Goal: Task Accomplishment & Management: Manage account settings

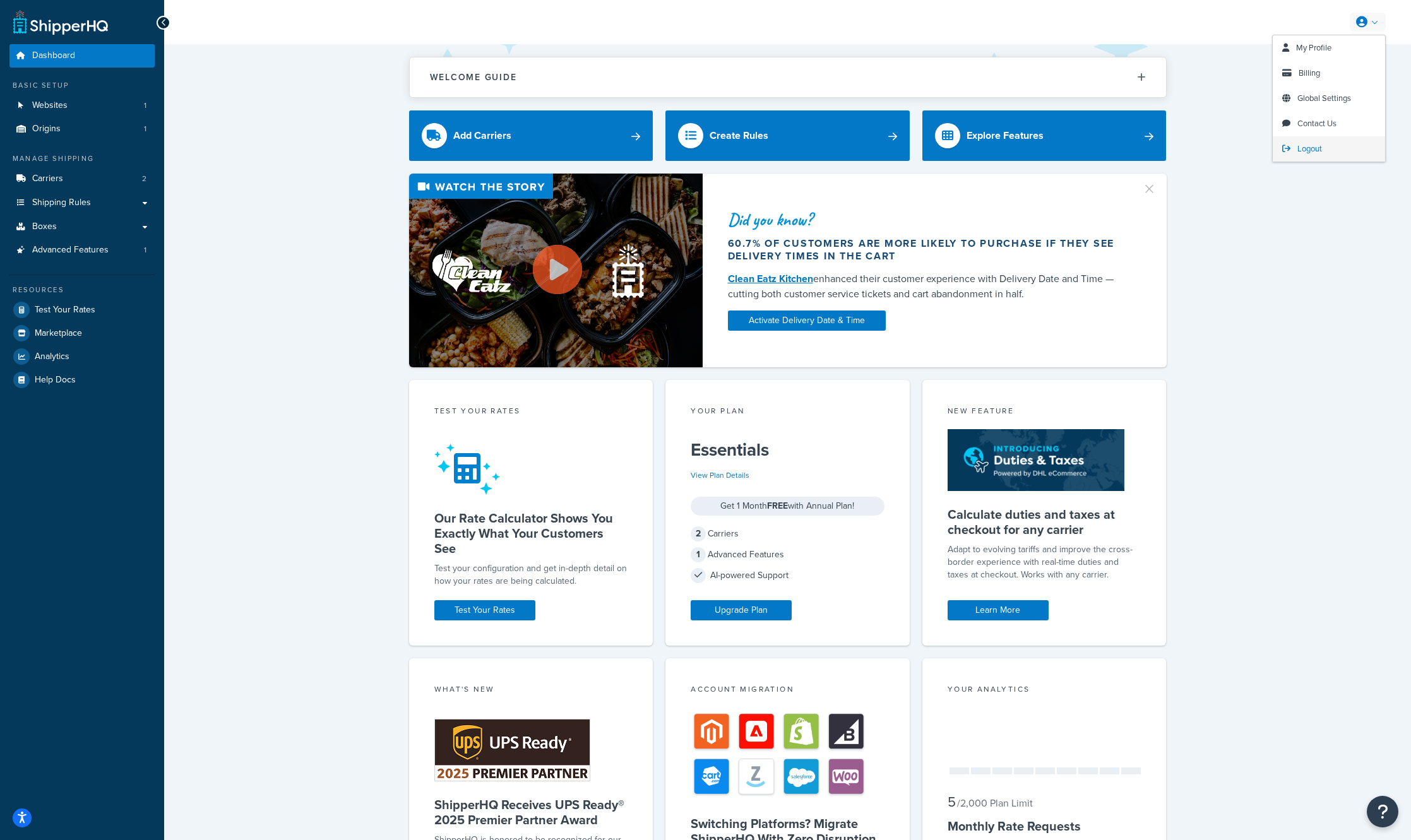
click at [1325, 157] on link "Logout" at bounding box center [1329, 149] width 113 height 25
click at [84, 207] on span "Shipping Rules" at bounding box center [61, 203] width 59 height 11
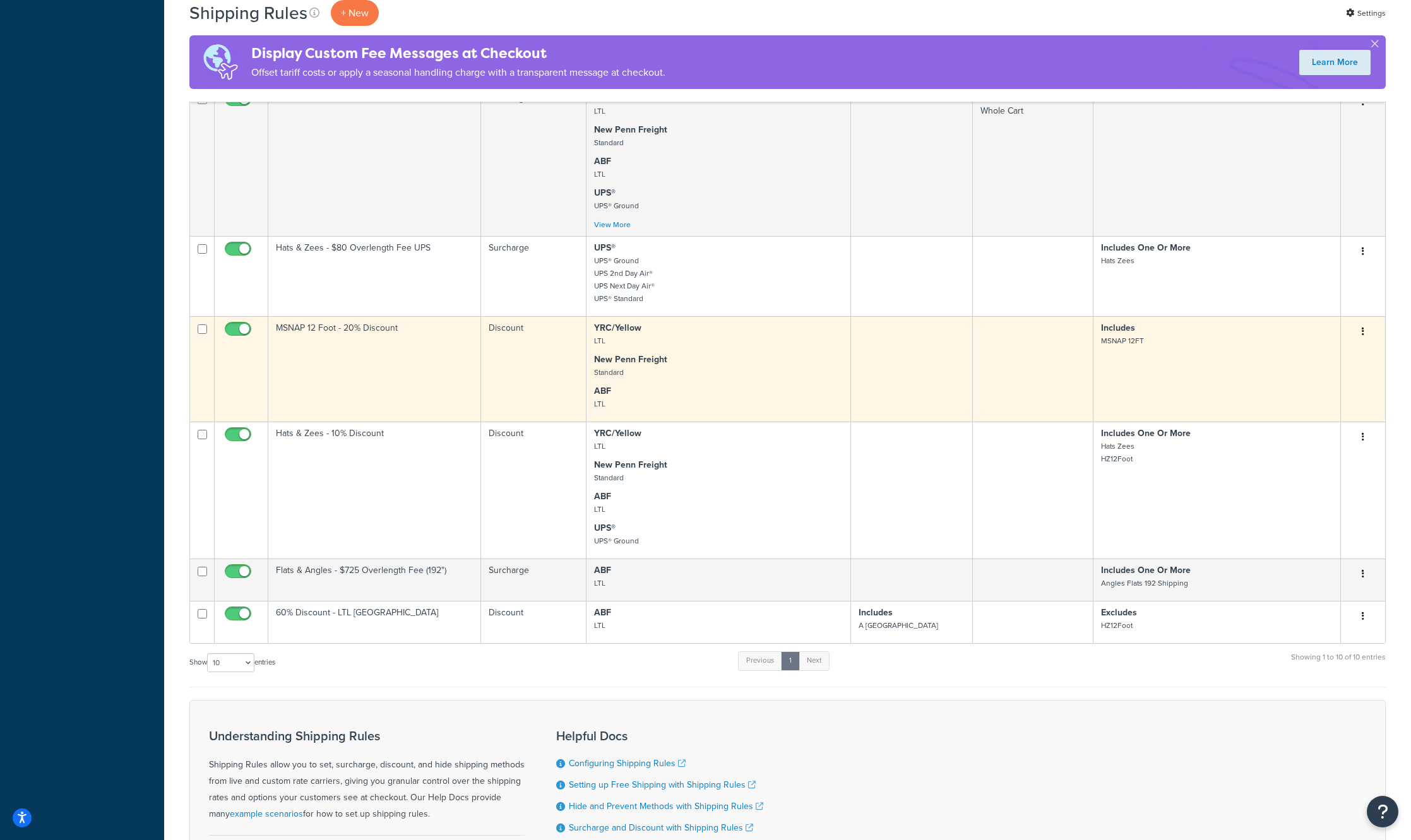
scroll to position [732, 0]
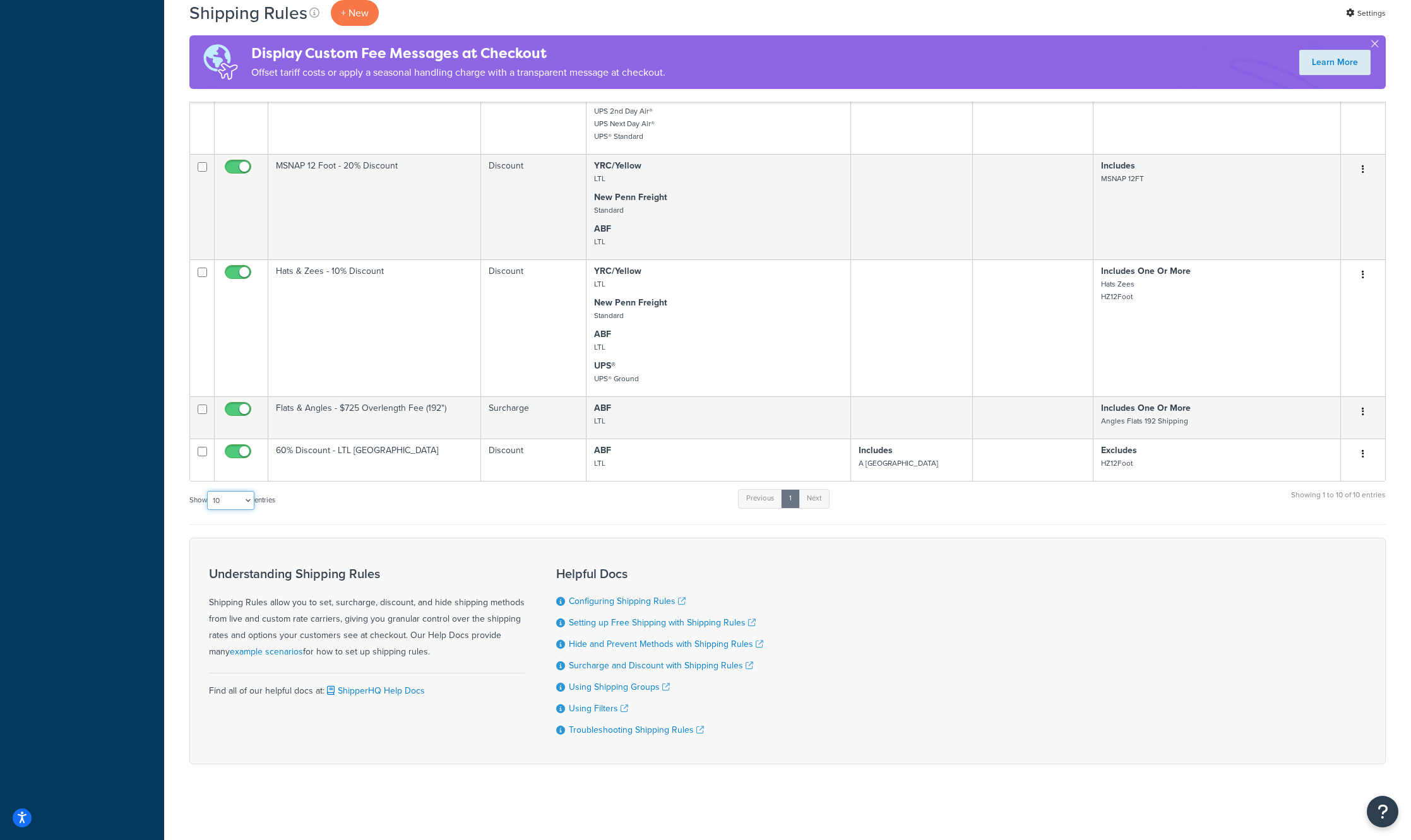
click at [242, 497] on select "10 15 25 50 100 1000" at bounding box center [231, 501] width 48 height 19
select select "50"
click at [208, 491] on select "10 15 25 50 100 1000" at bounding box center [231, 501] width 48 height 19
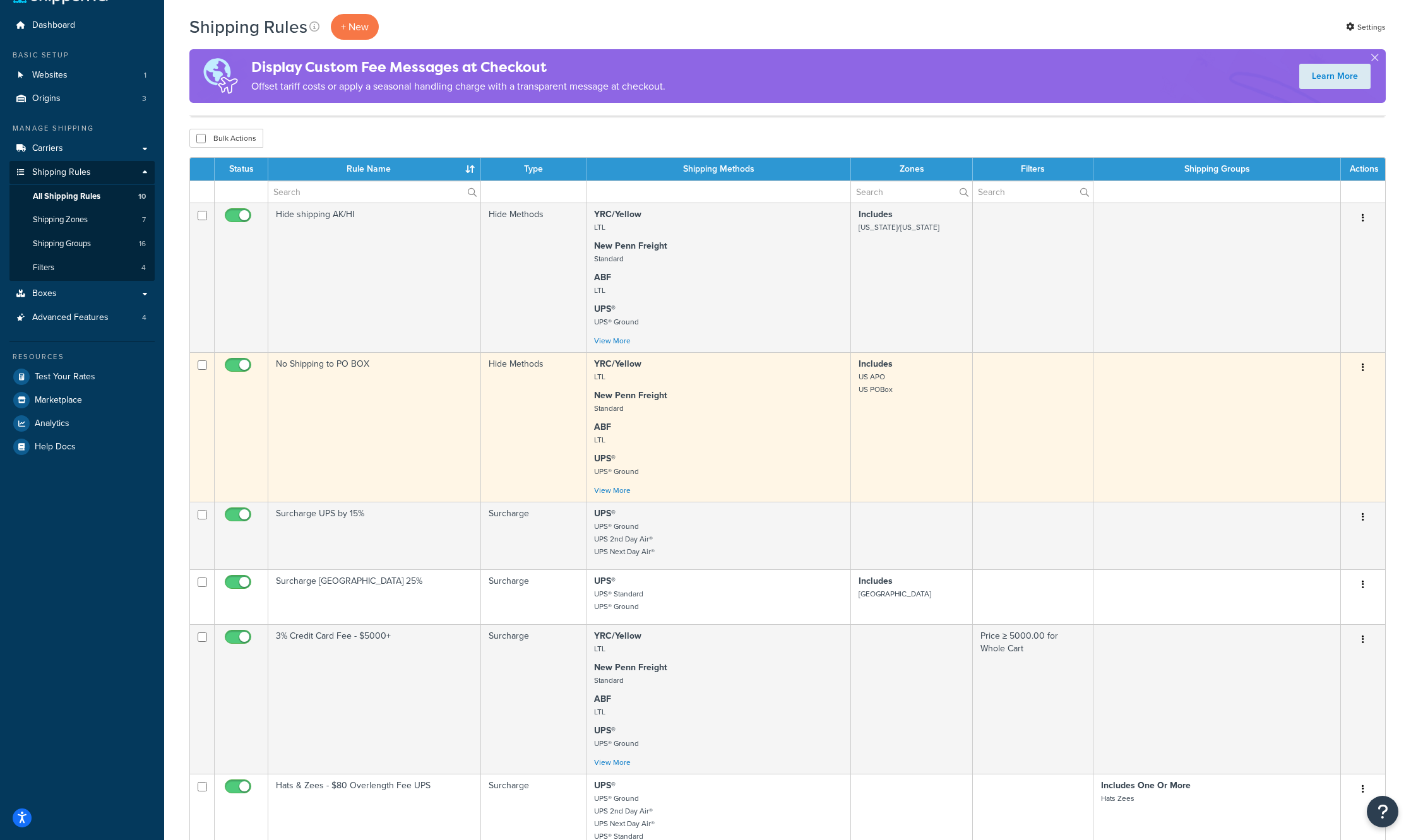
scroll to position [0, 0]
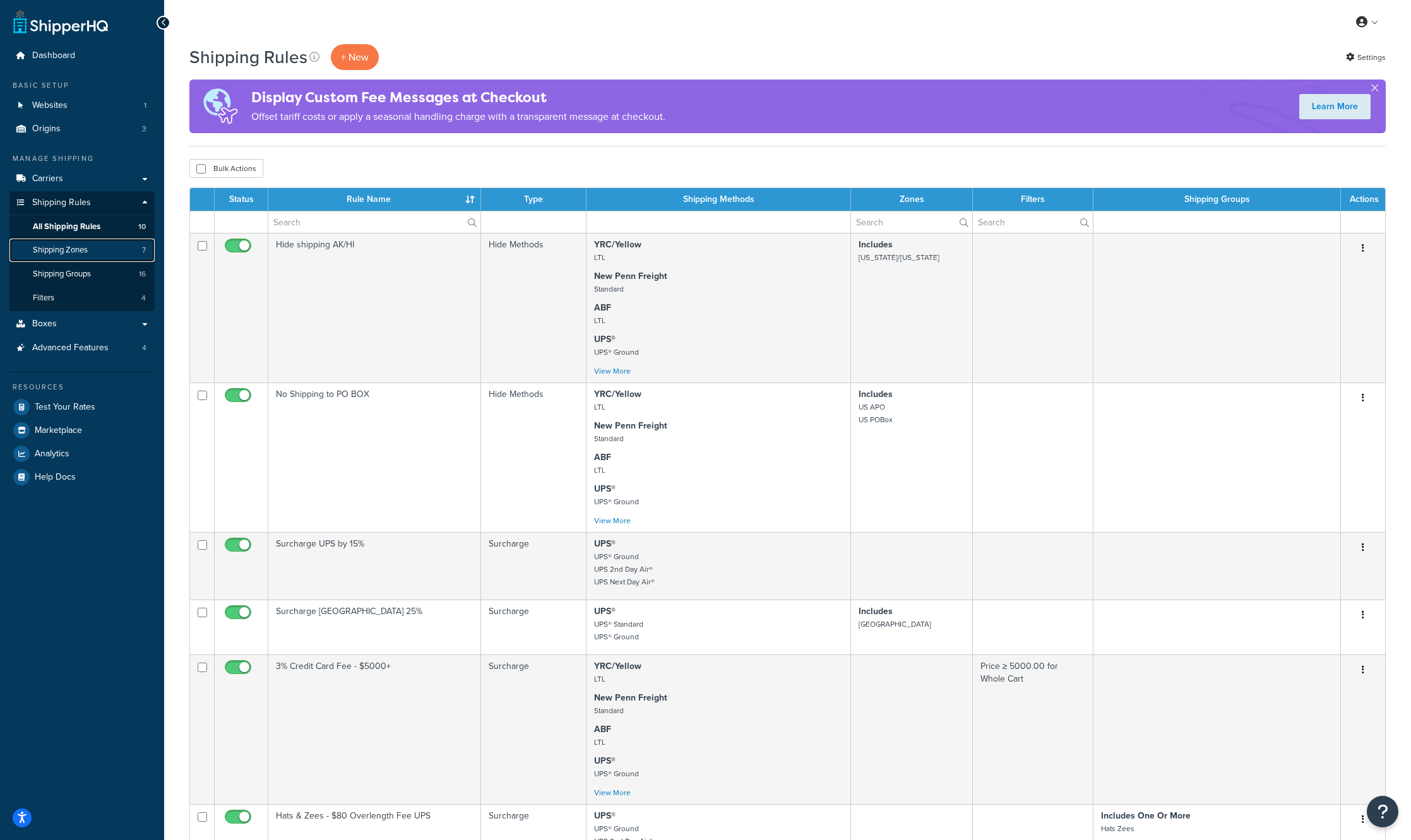
click at [80, 258] on link "Shipping Zones 7" at bounding box center [82, 250] width 145 height 23
click at [74, 272] on span "Shipping Groups" at bounding box center [61, 274] width 58 height 11
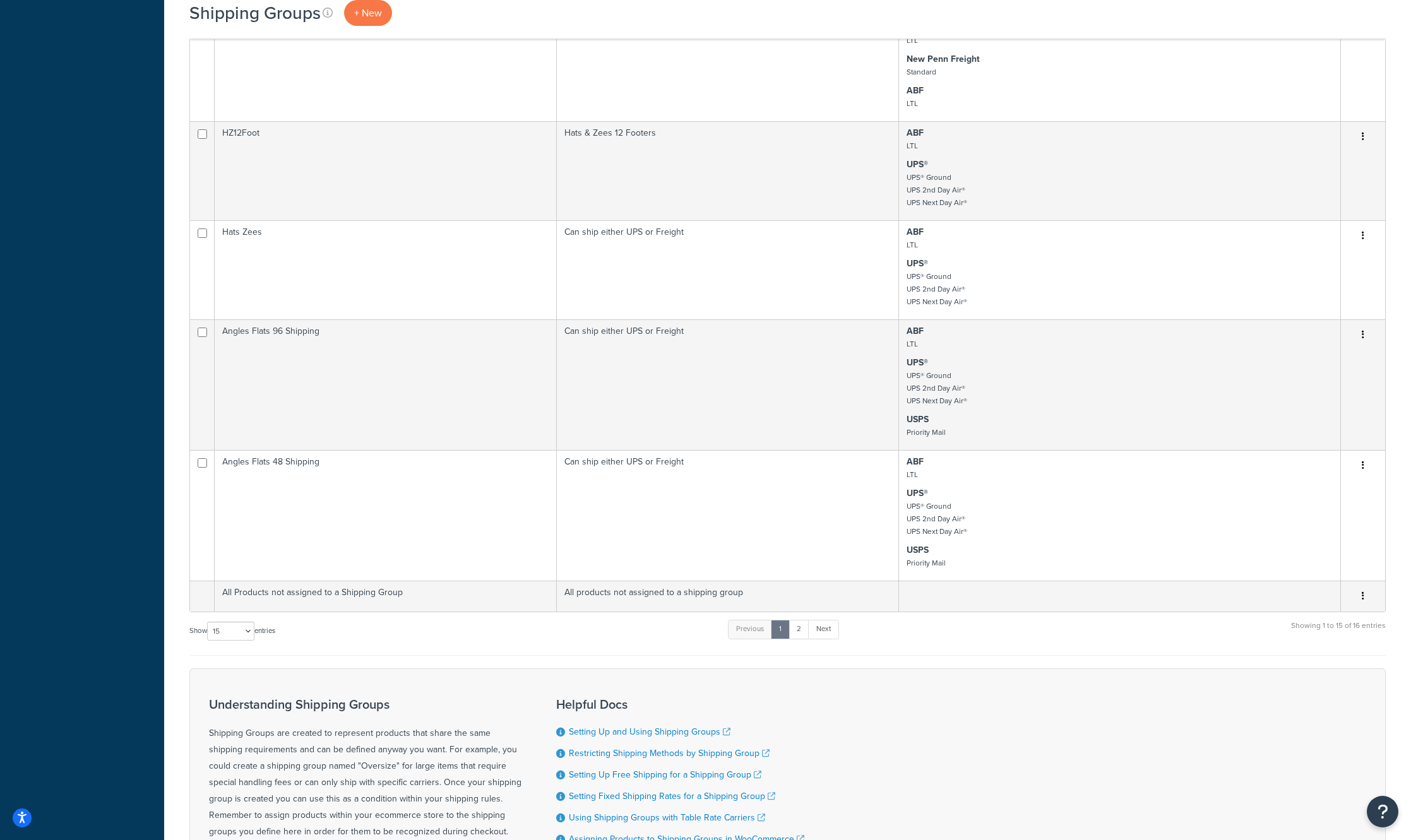
scroll to position [758, 0]
click at [243, 623] on select "10 15 25 50 100" at bounding box center [231, 629] width 48 height 19
select select "50"
click at [208, 638] on select "10 15 25 50 100" at bounding box center [231, 629] width 48 height 19
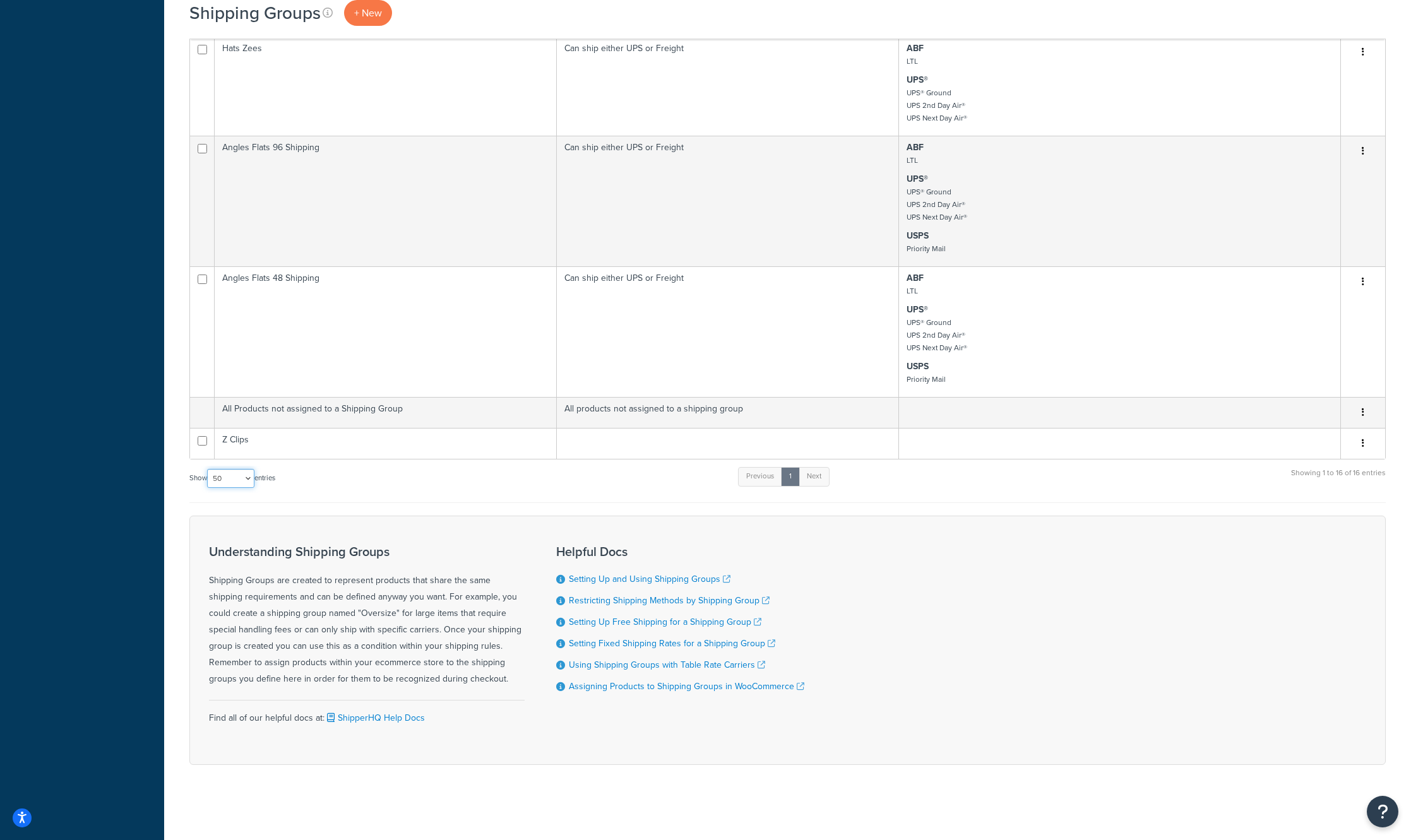
scroll to position [750, 0]
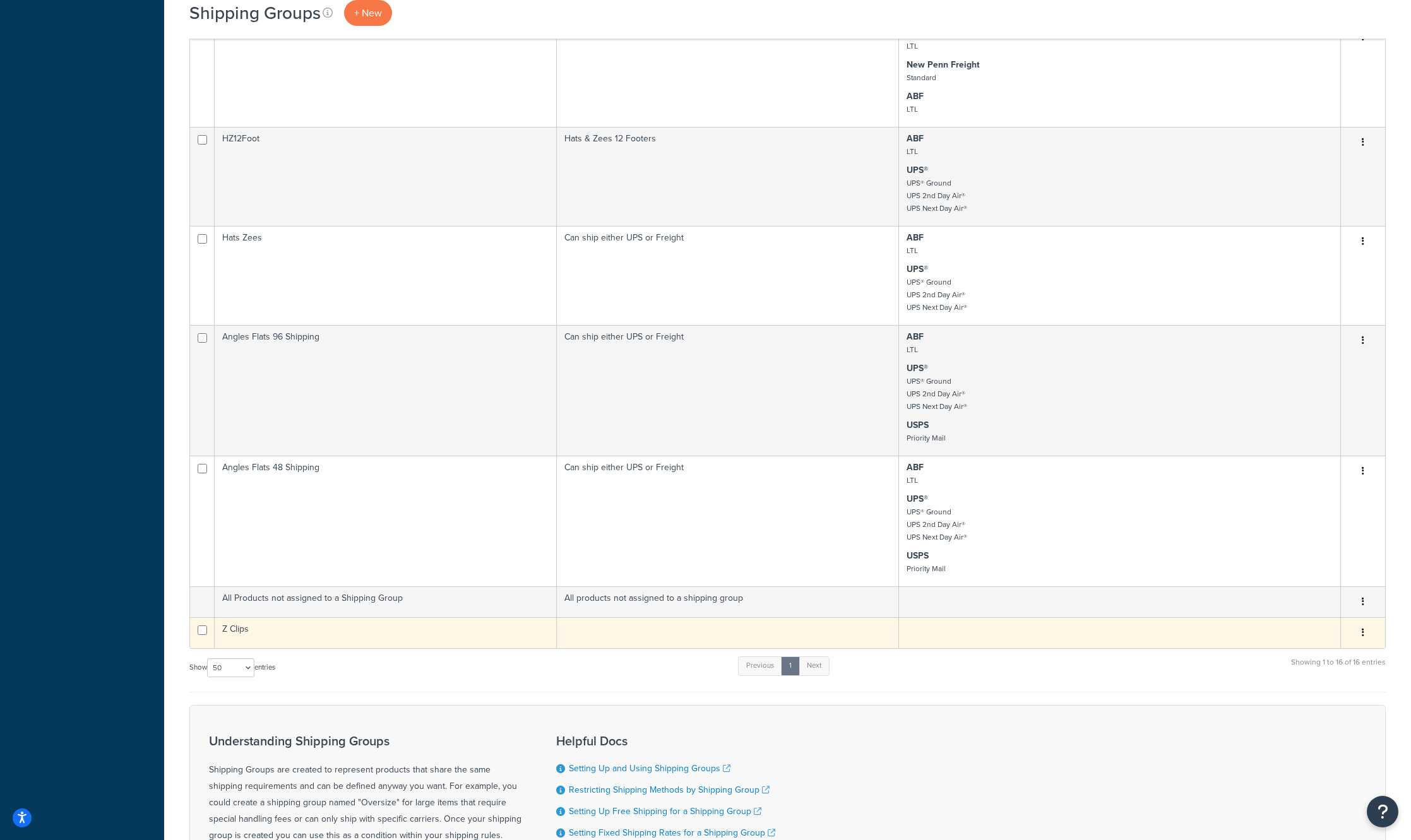
click at [1358, 632] on button "button" at bounding box center [1363, 633] width 17 height 20
click at [1335, 649] on link "Edit" at bounding box center [1312, 659] width 100 height 26
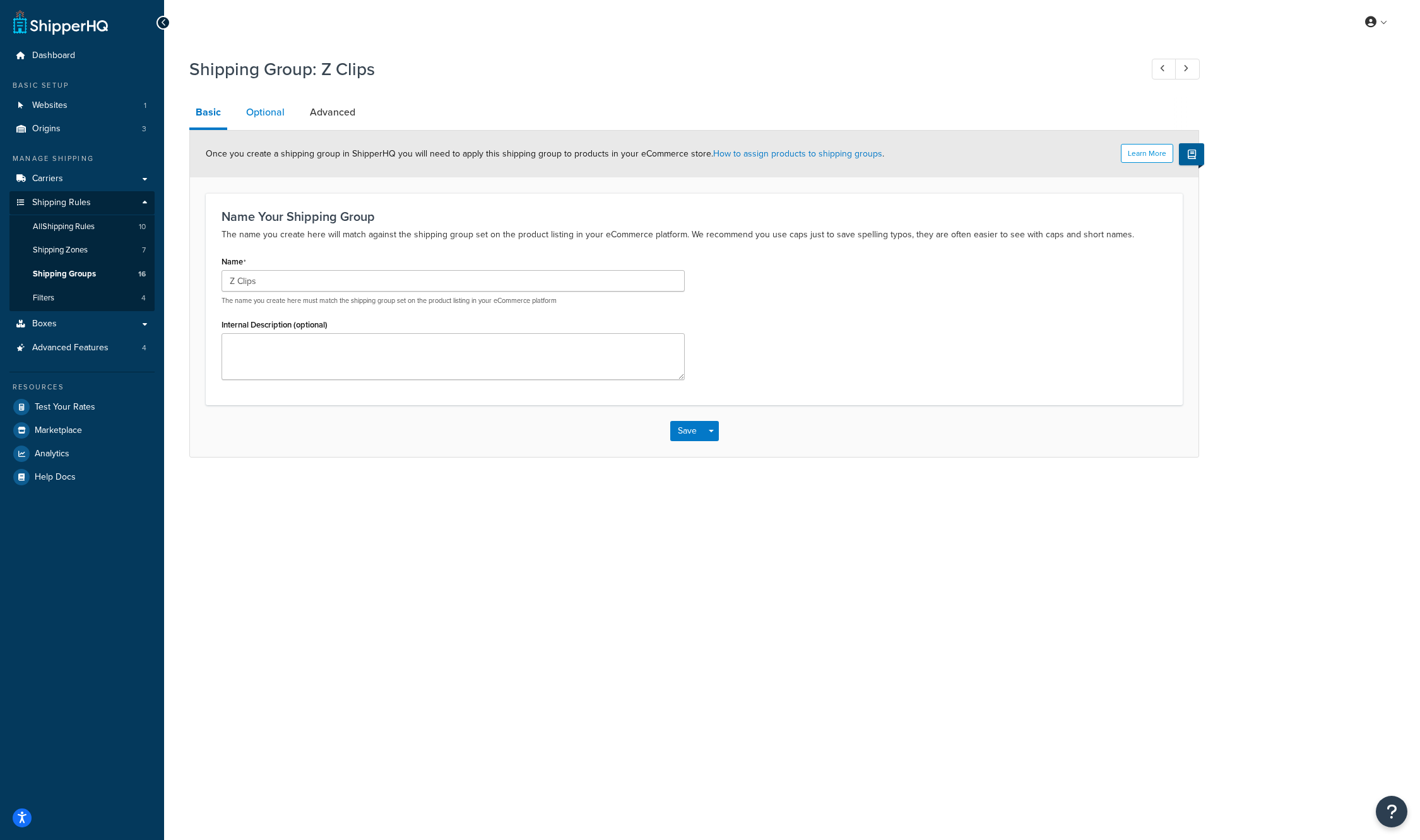
click at [281, 118] on link "Optional" at bounding box center [265, 113] width 51 height 30
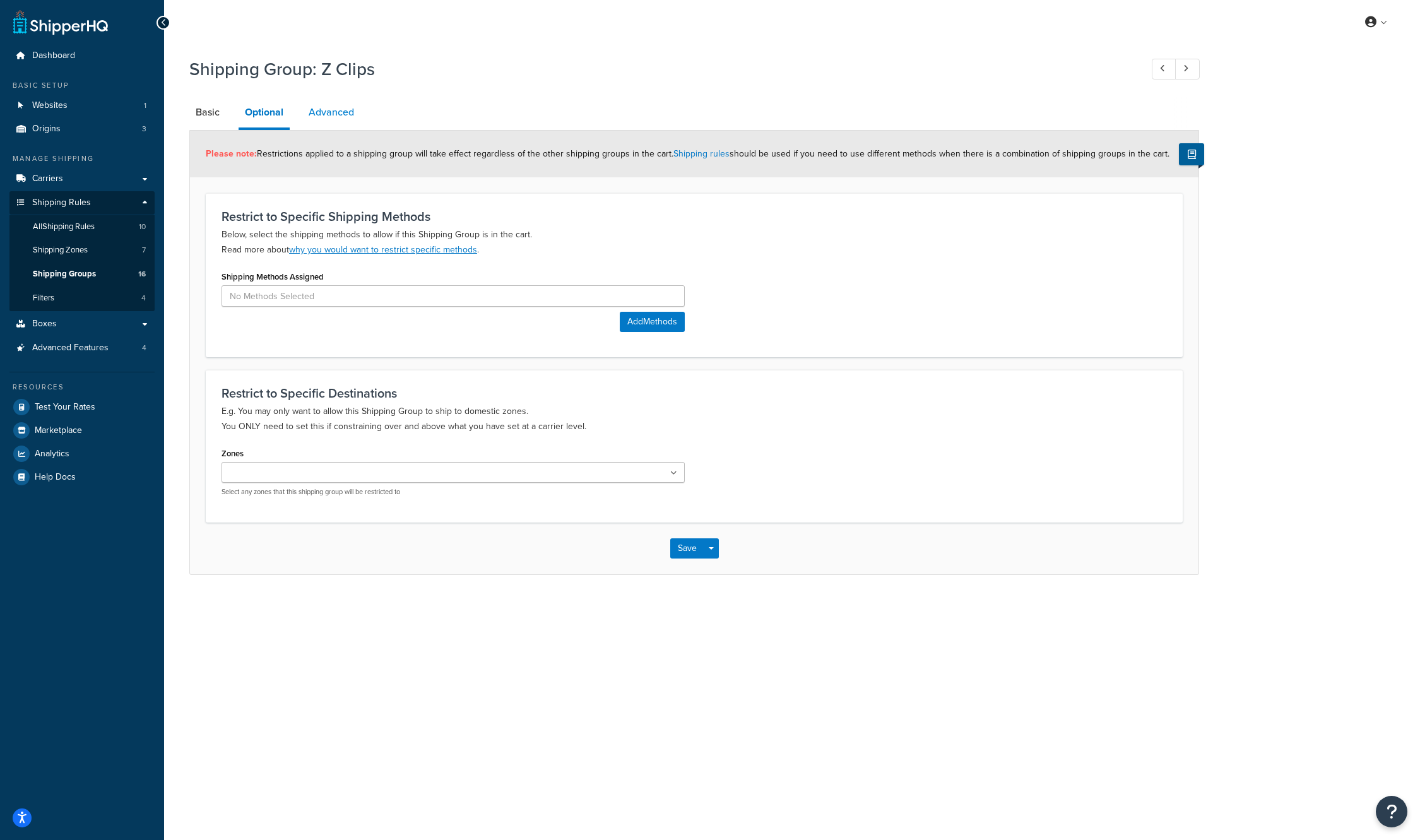
click at [323, 118] on link "Advanced" at bounding box center [332, 113] width 58 height 30
select select "50"
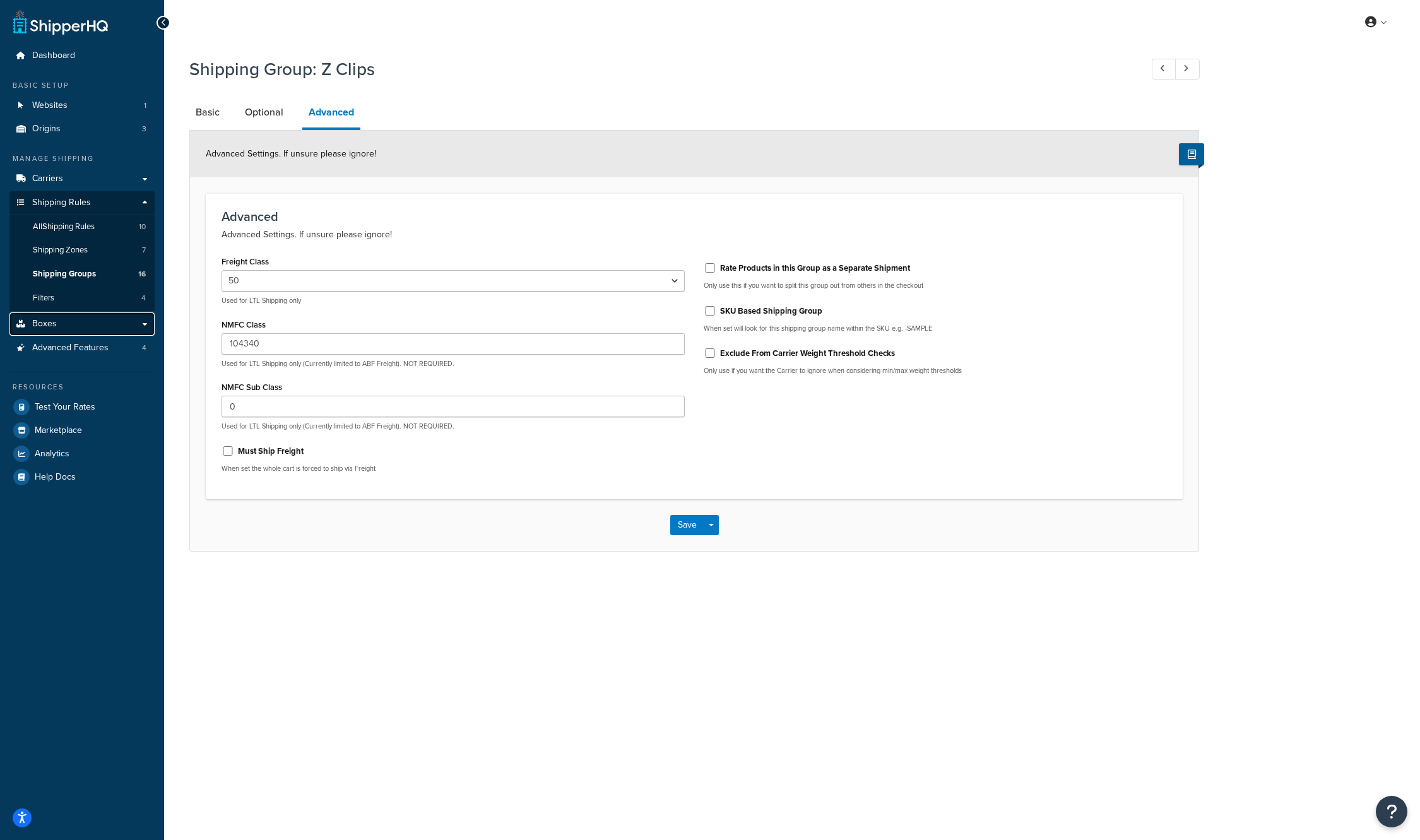
click at [72, 321] on link "Boxes" at bounding box center [82, 324] width 145 height 23
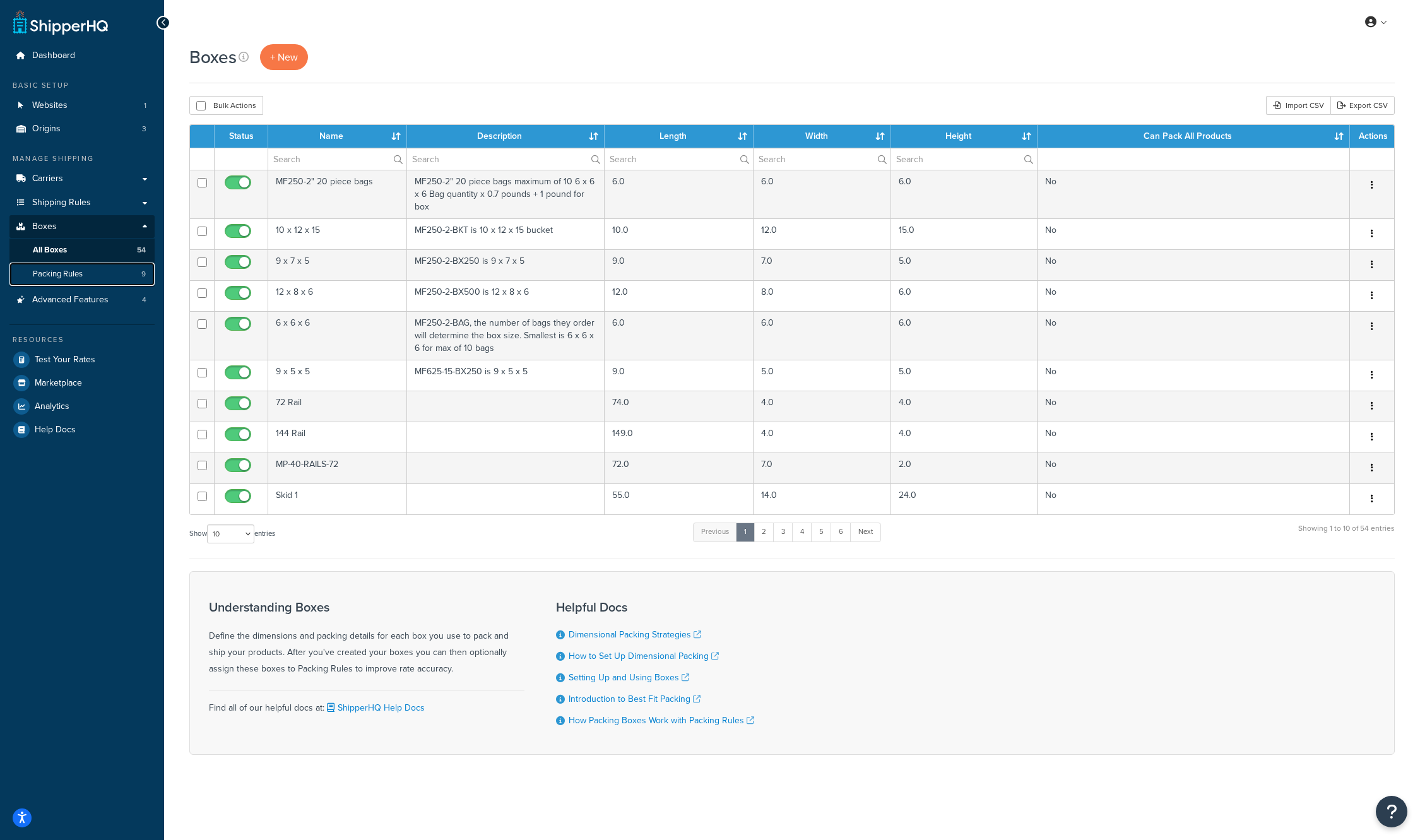
click at [100, 274] on link "Packing Rules 9" at bounding box center [82, 274] width 145 height 23
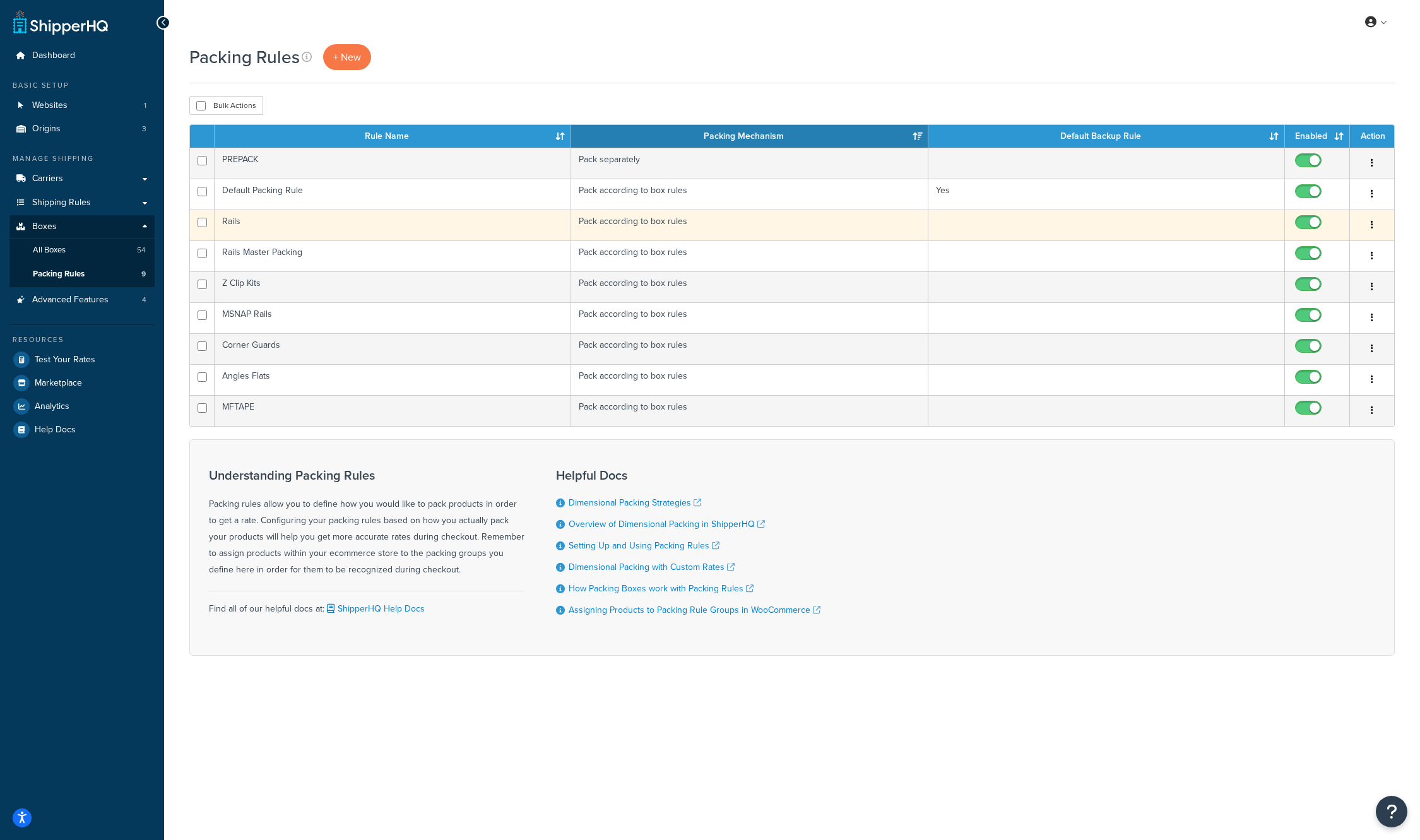
click at [242, 230] on td "Rails" at bounding box center [393, 225] width 357 height 31
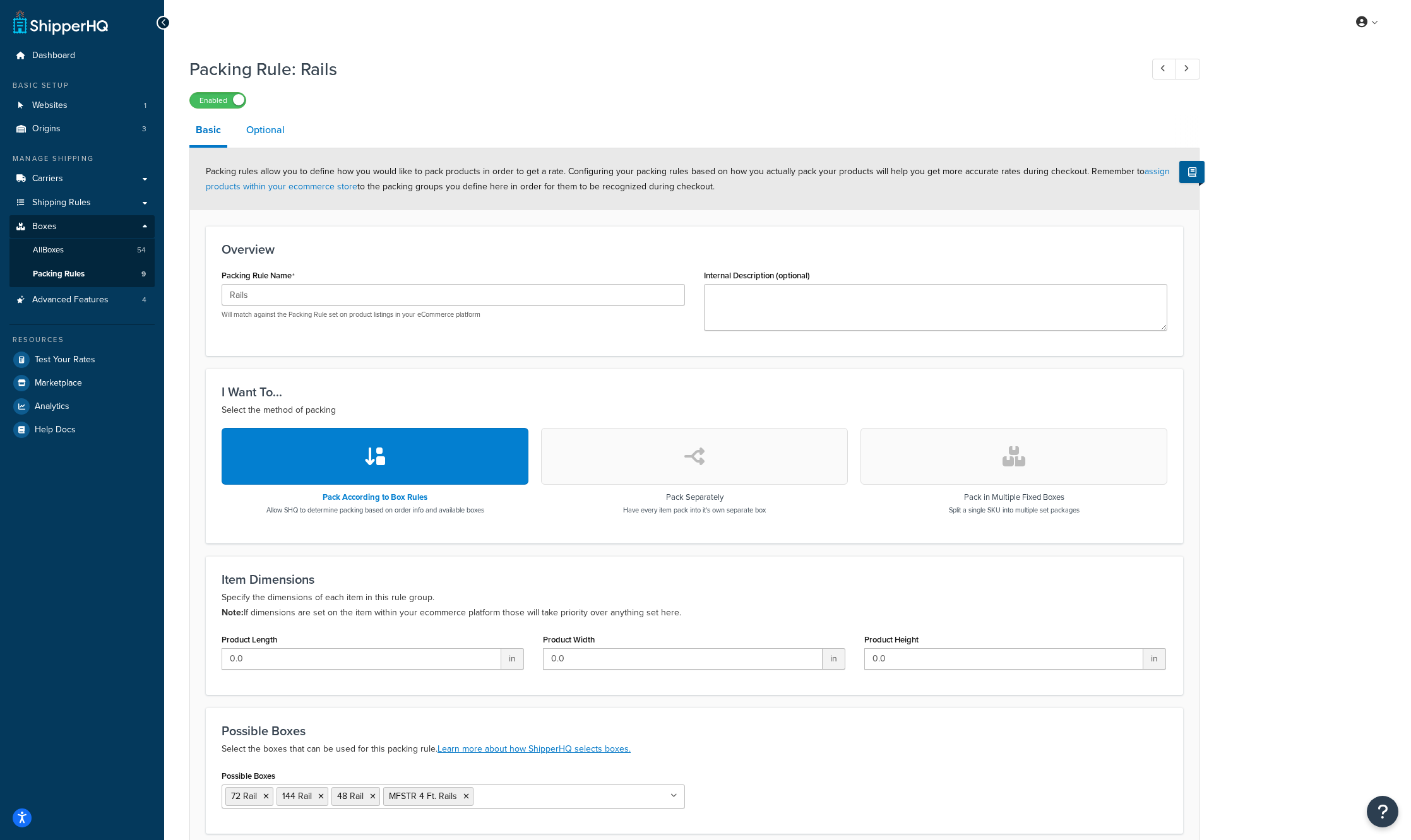
click at [279, 139] on link "Optional" at bounding box center [265, 130] width 51 height 30
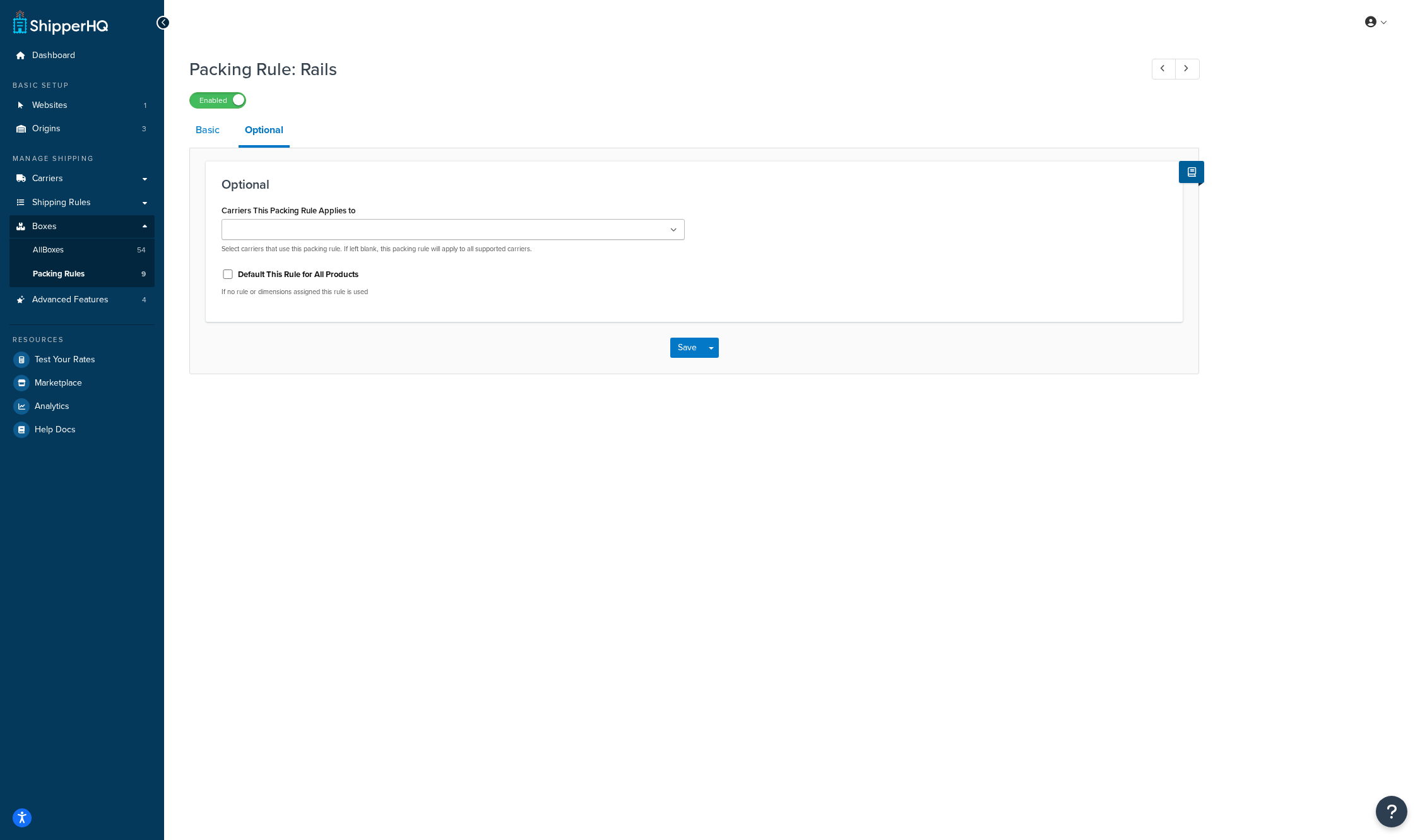
click at [212, 134] on link "Basic" at bounding box center [207, 130] width 37 height 30
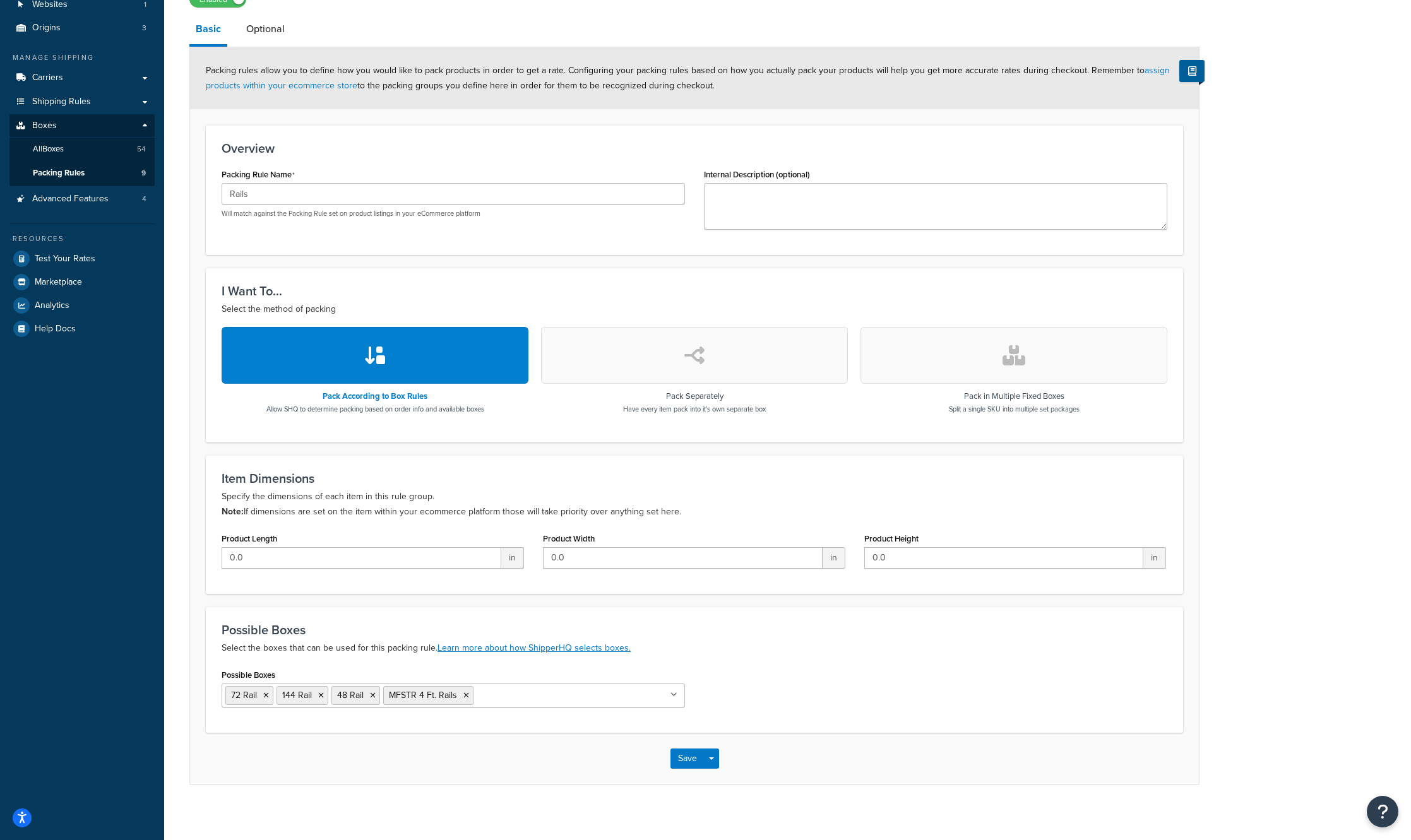
scroll to position [110, 0]
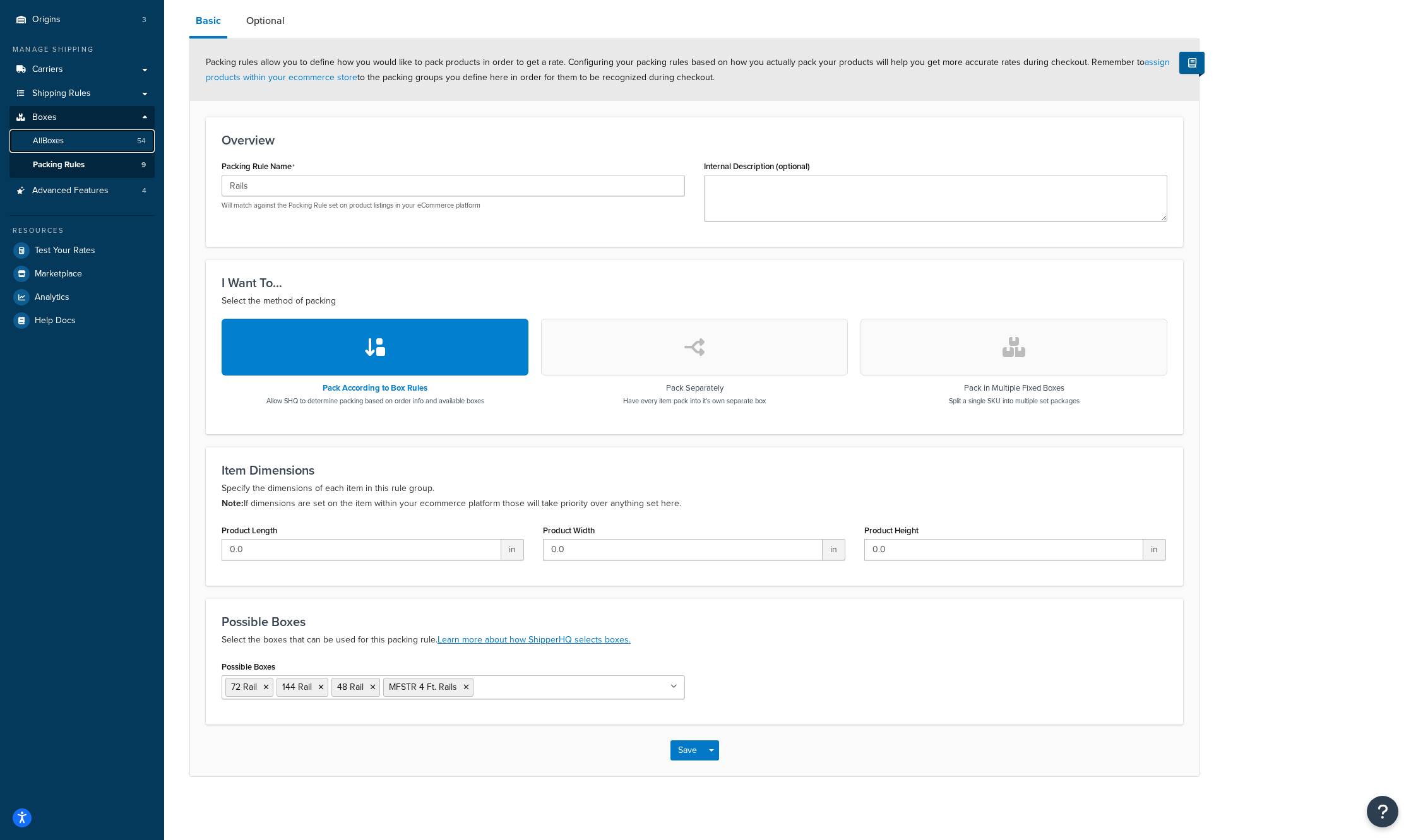
click at [64, 143] on span "All Boxes" at bounding box center [48, 141] width 31 height 11
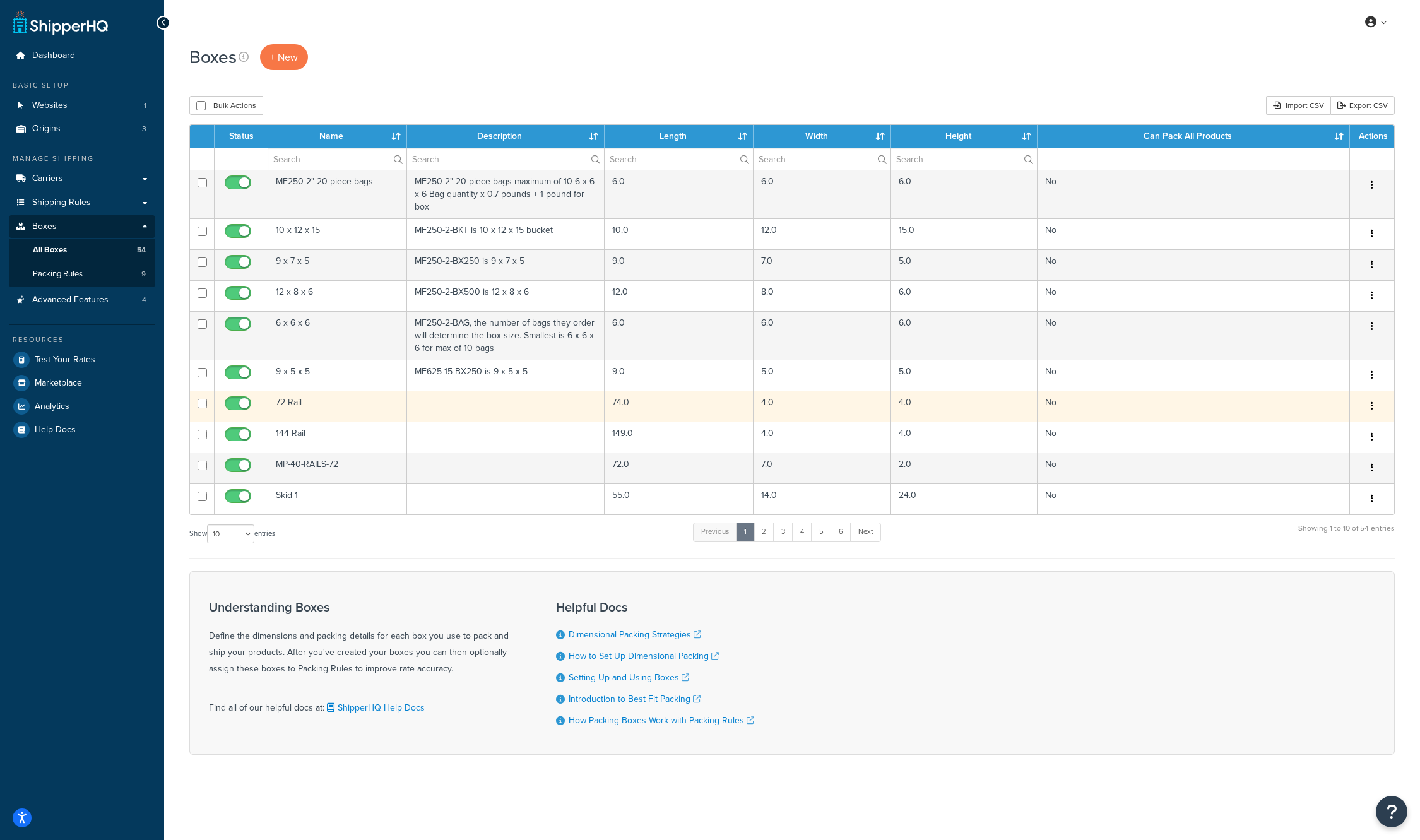
click at [294, 407] on td "72 Rail" at bounding box center [337, 406] width 139 height 31
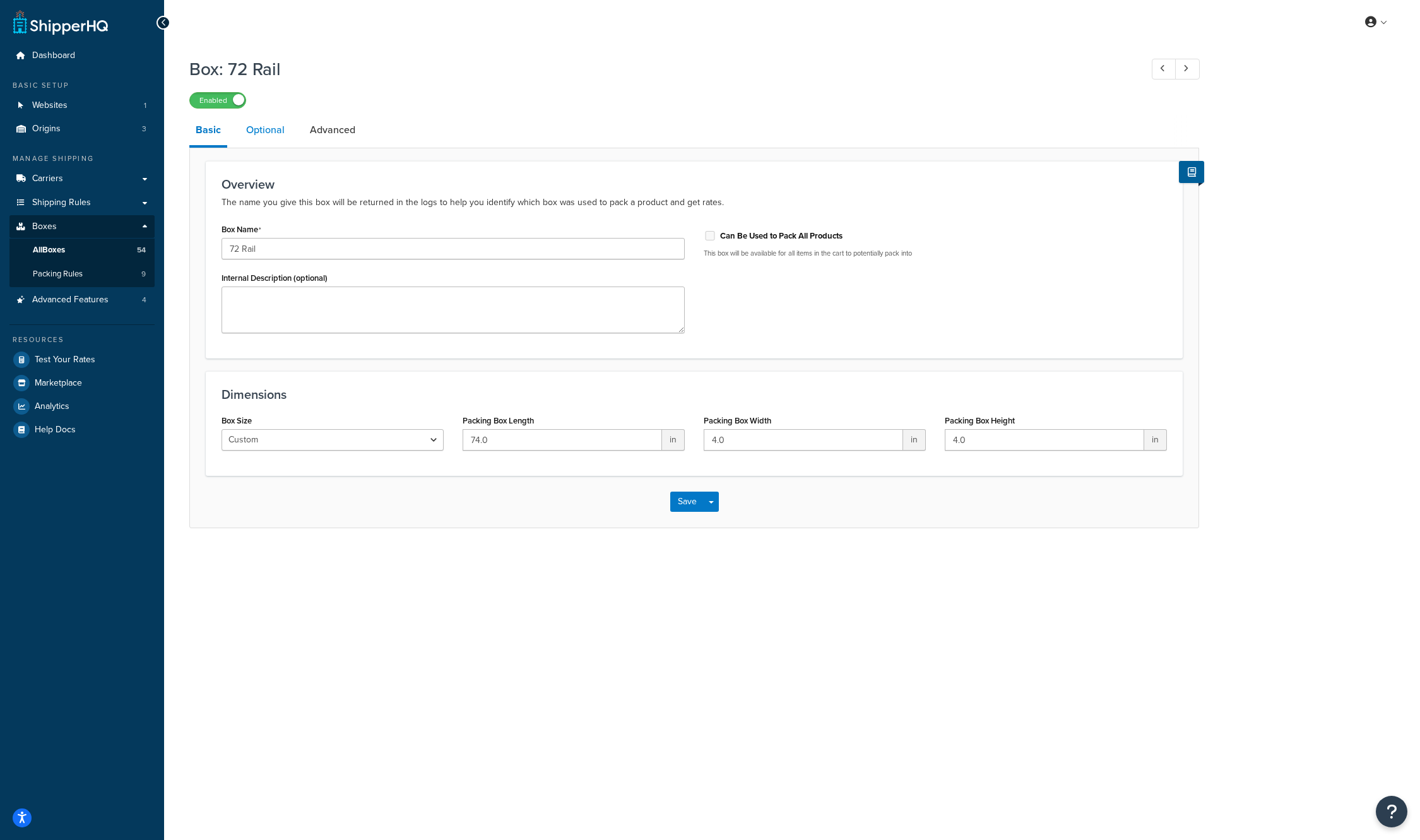
click at [272, 133] on link "Optional" at bounding box center [265, 130] width 51 height 30
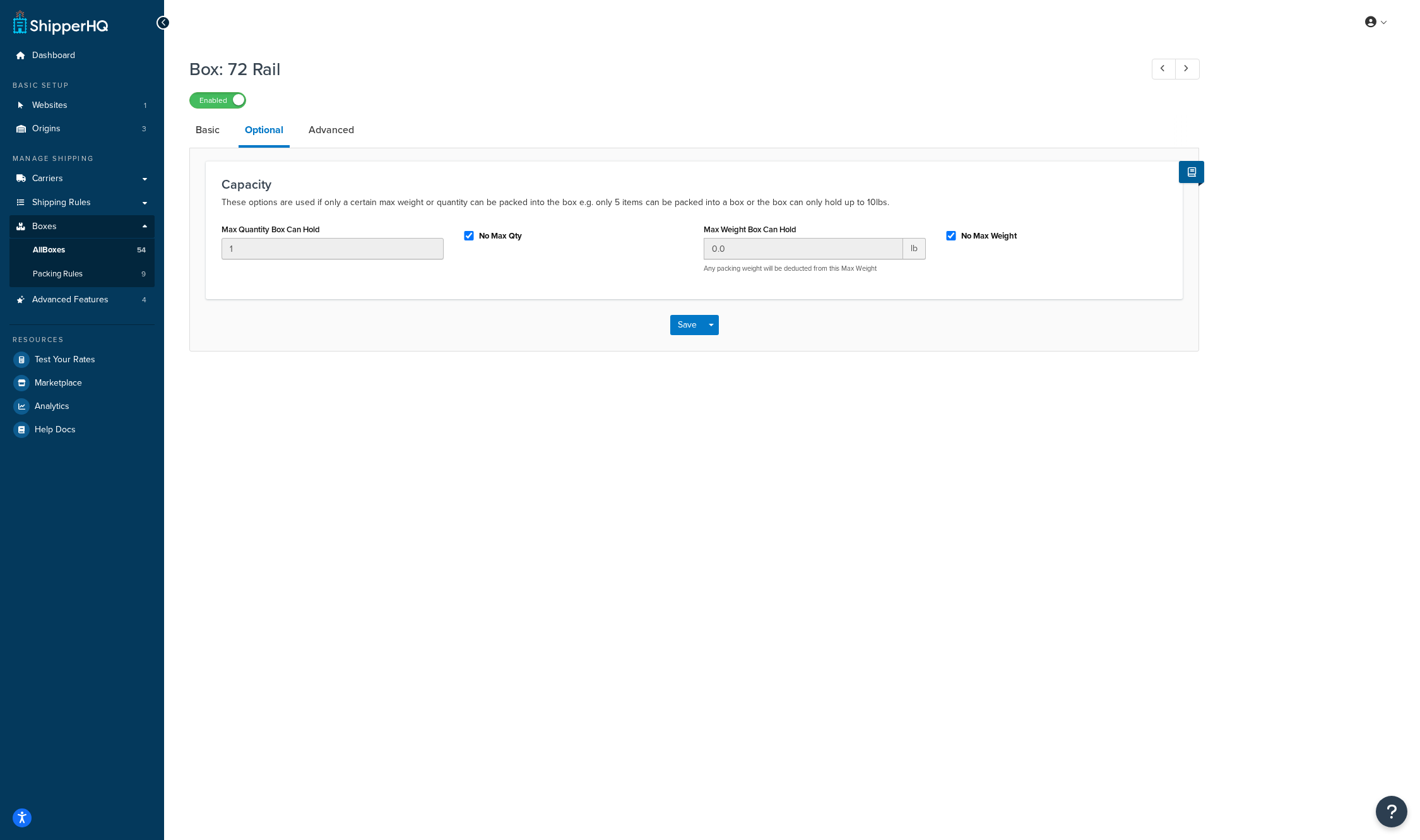
click at [353, 134] on link "Advanced" at bounding box center [332, 130] width 58 height 30
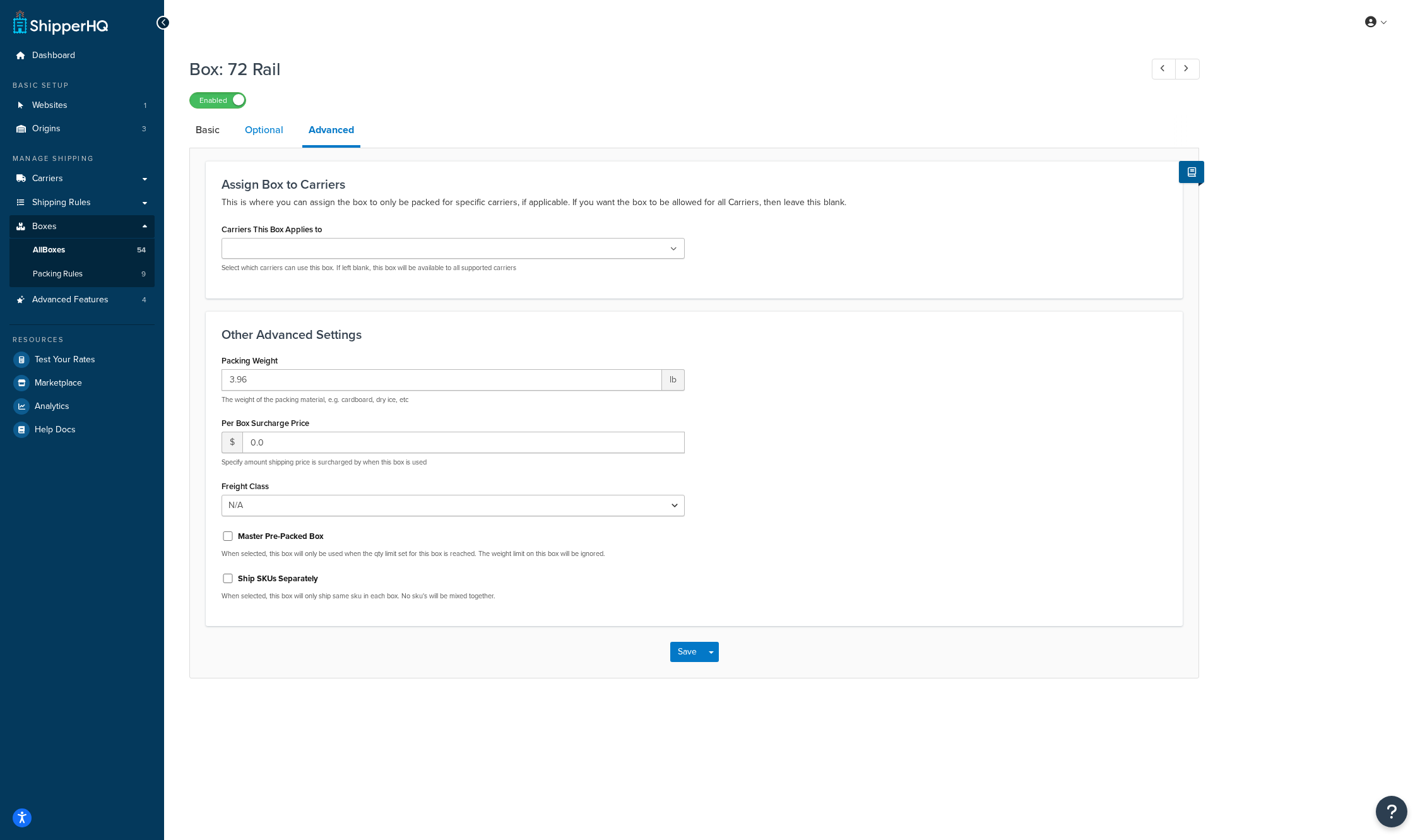
click at [269, 137] on link "Optional" at bounding box center [264, 130] width 51 height 30
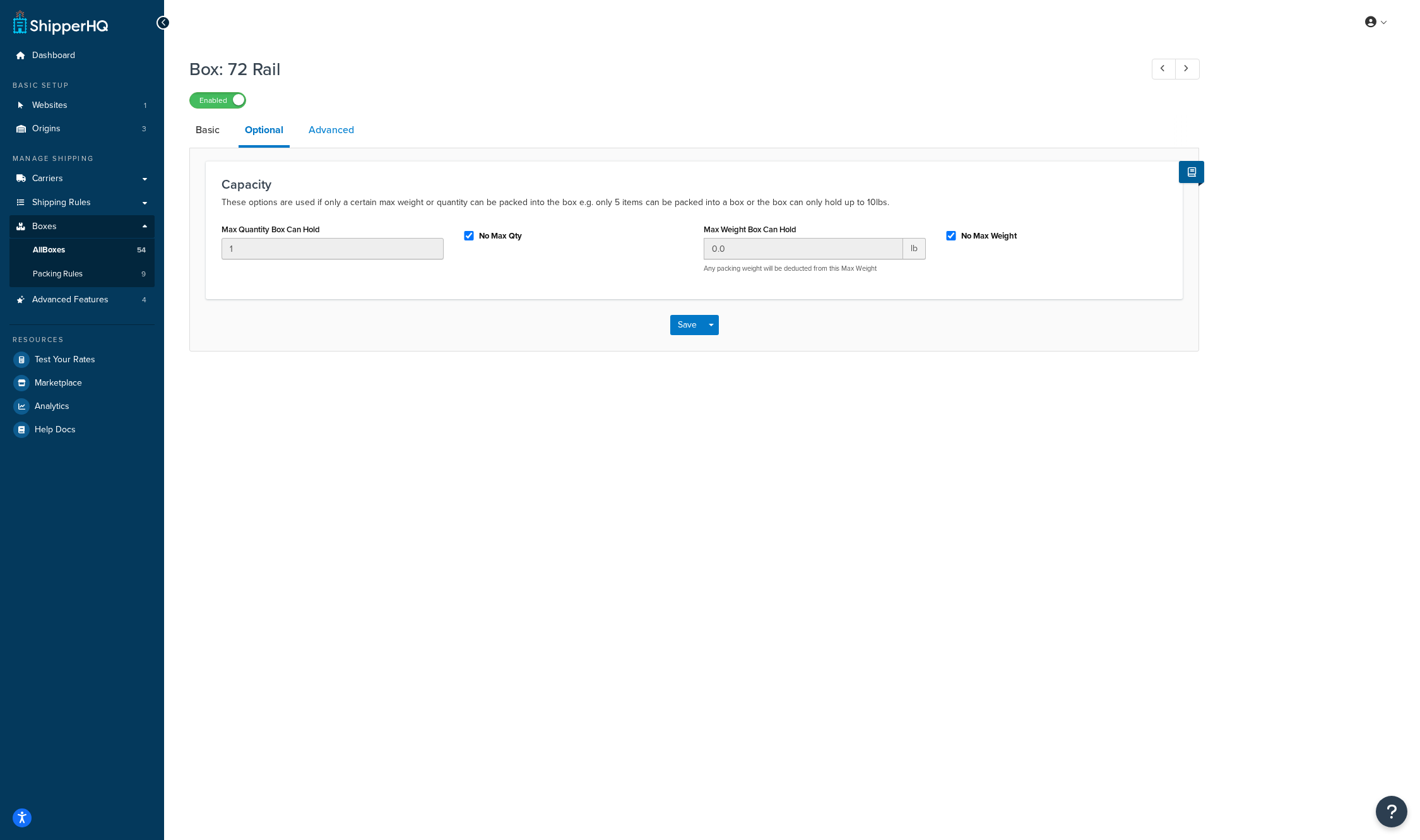
click at [317, 131] on link "Advanced" at bounding box center [332, 130] width 58 height 30
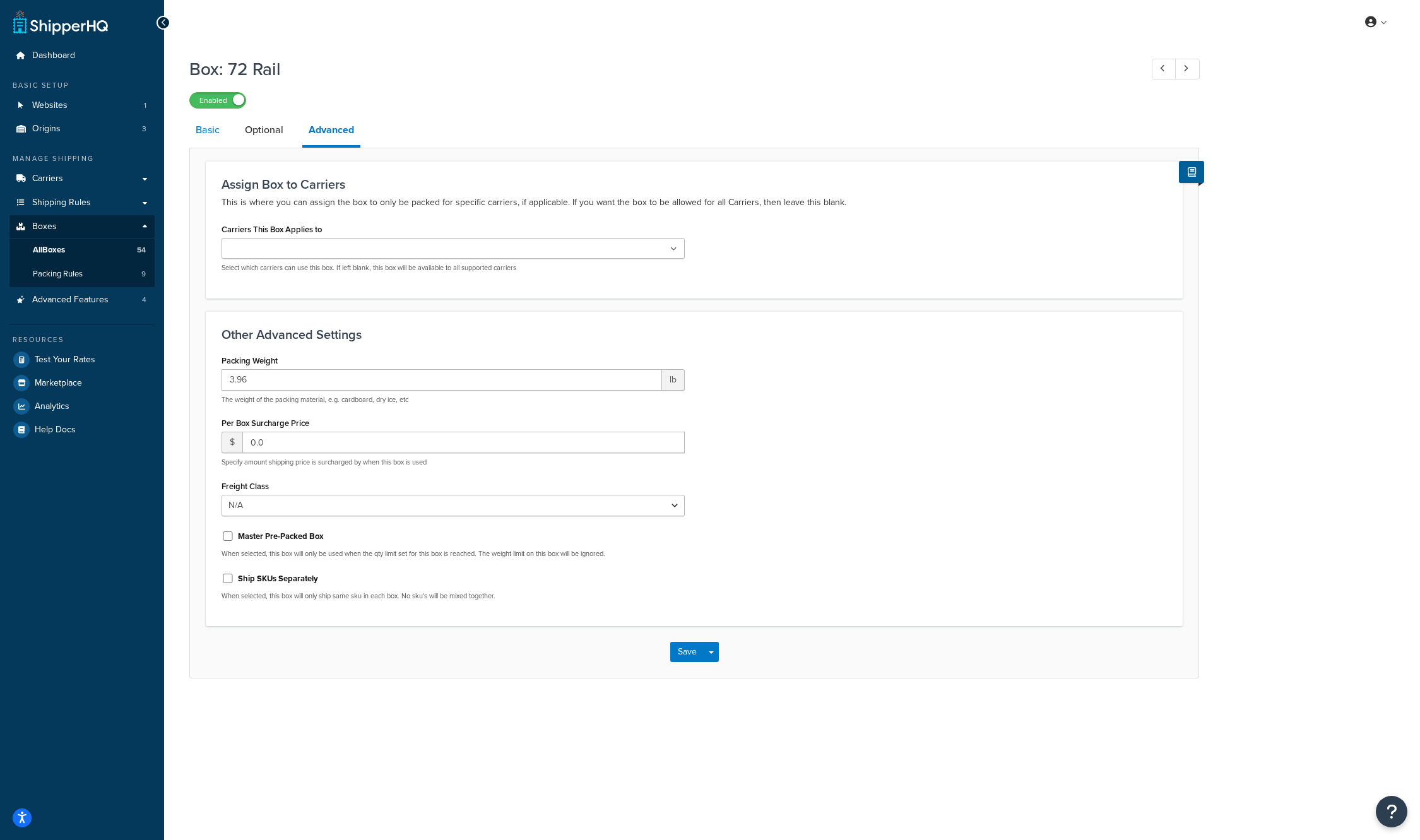
click at [215, 133] on link "Basic" at bounding box center [207, 130] width 37 height 30
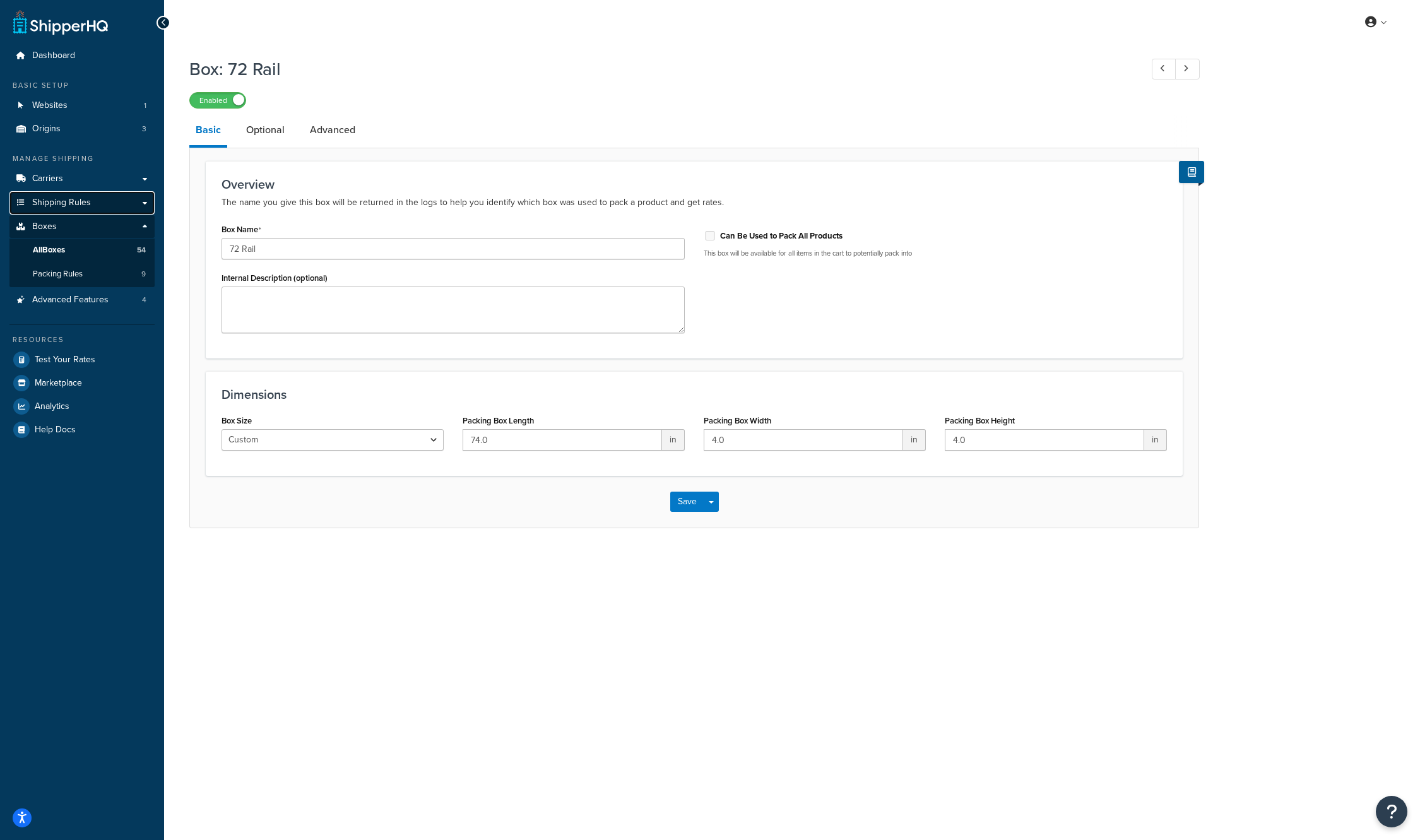
click at [77, 202] on span "Shipping Rules" at bounding box center [61, 203] width 59 height 11
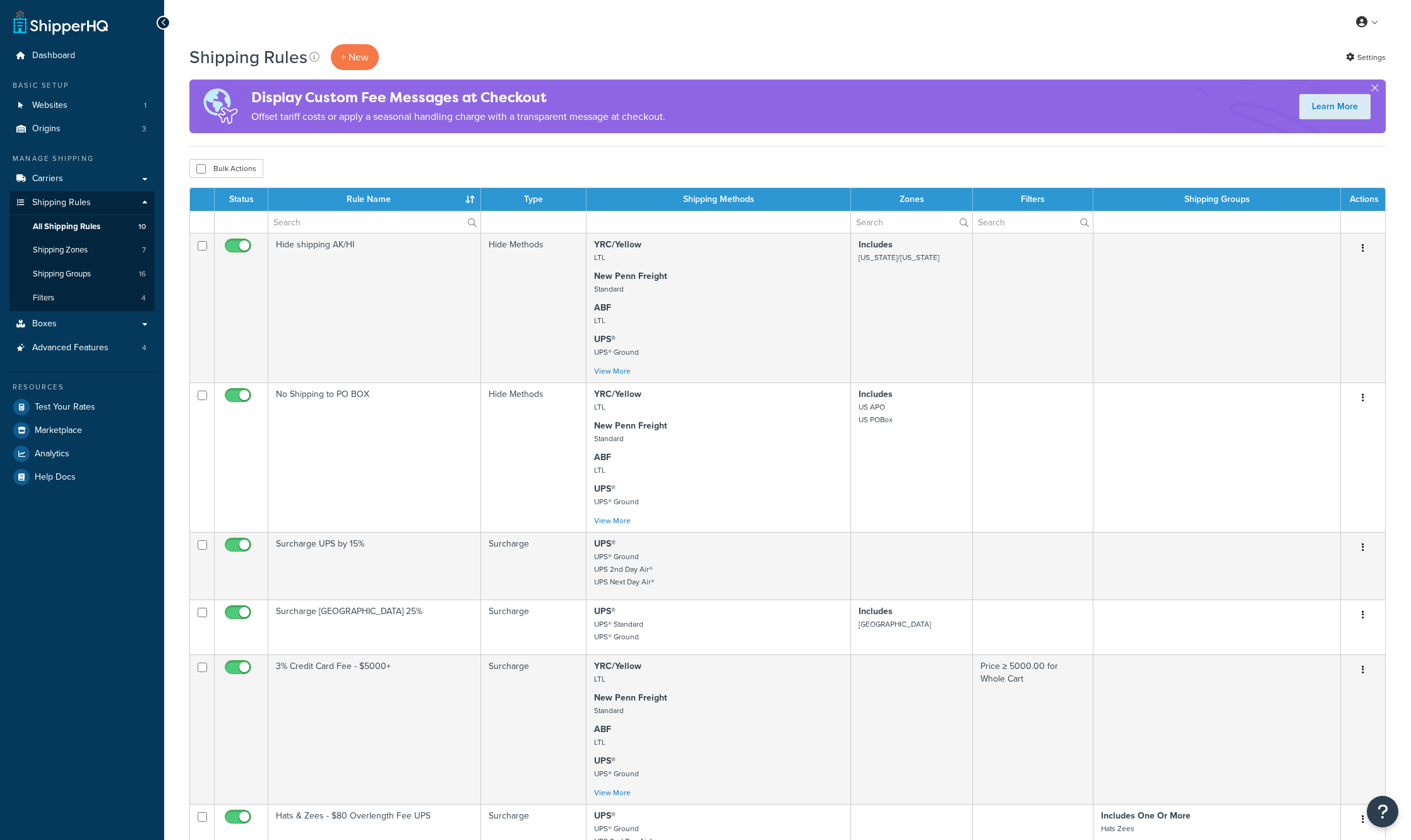
select select "50"
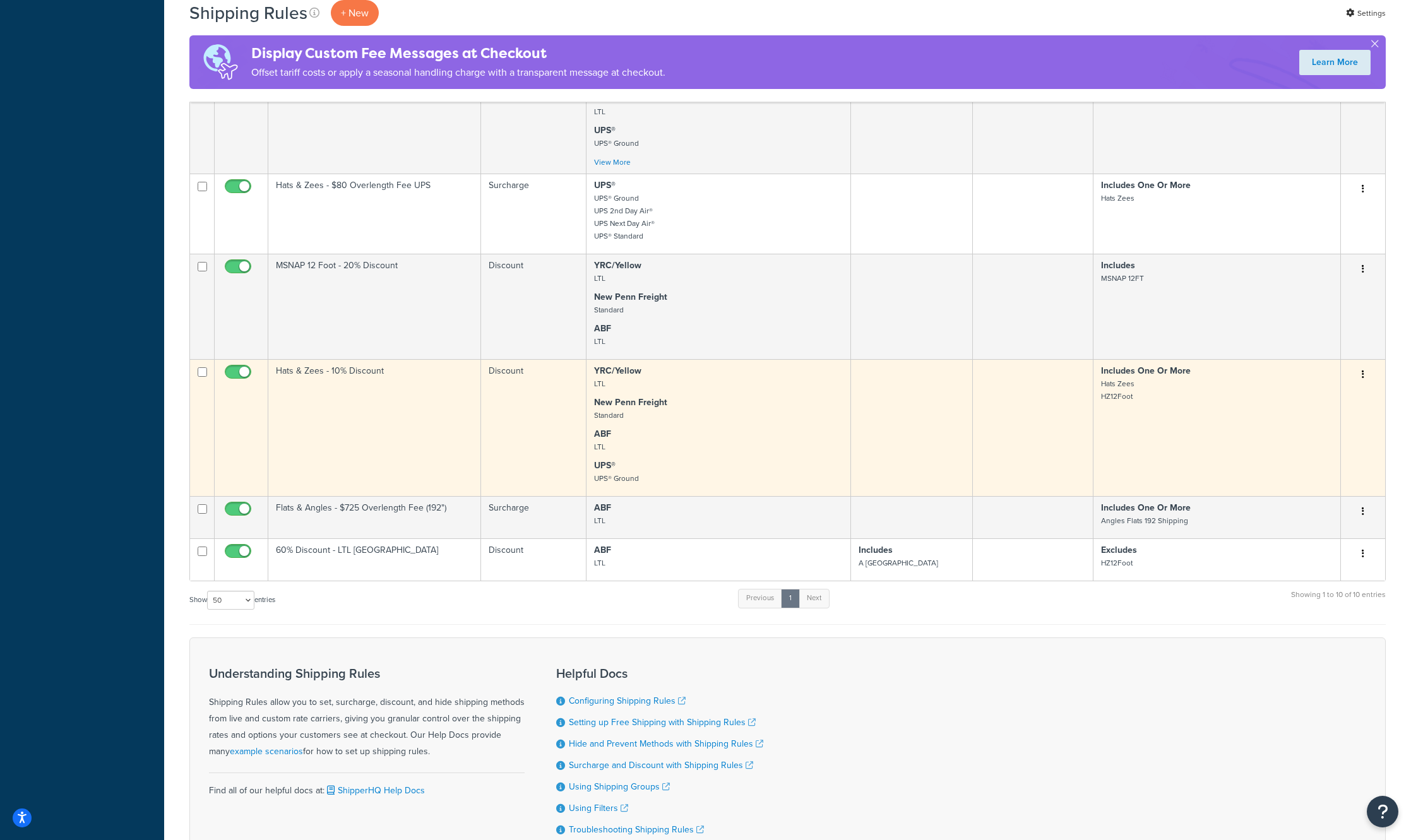
scroll to position [631, 0]
